Goal: Information Seeking & Learning: Learn about a topic

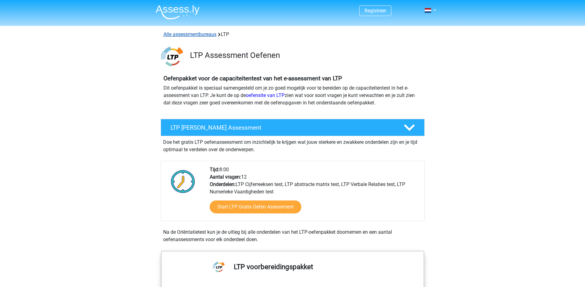
click at [192, 35] on link "Alle assessmentbureaus" at bounding box center [189, 34] width 53 height 6
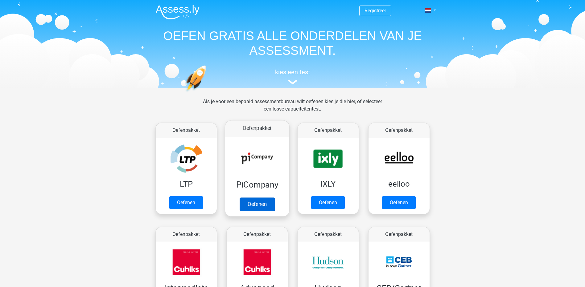
scroll to position [98, 0]
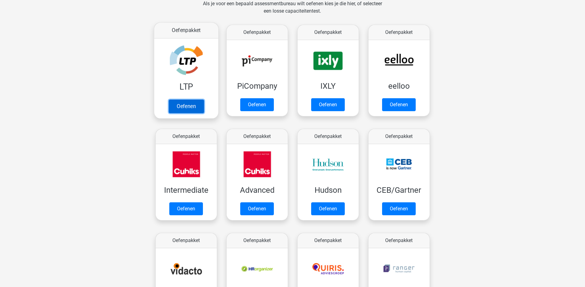
click at [194, 100] on link "Oefenen" at bounding box center [185, 107] width 35 height 14
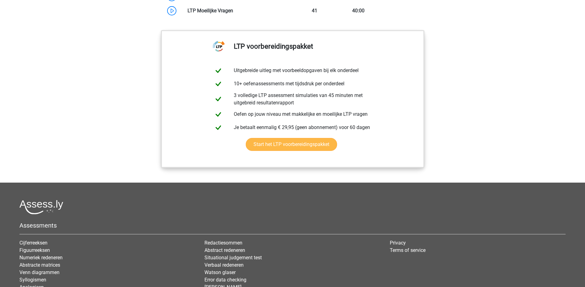
scroll to position [432, 0]
